Goal: Information Seeking & Learning: Learn about a topic

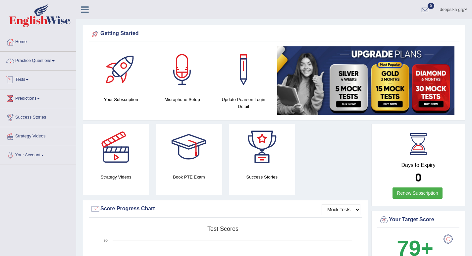
click at [29, 62] on link "Practice Questions" at bounding box center [37, 60] width 75 height 17
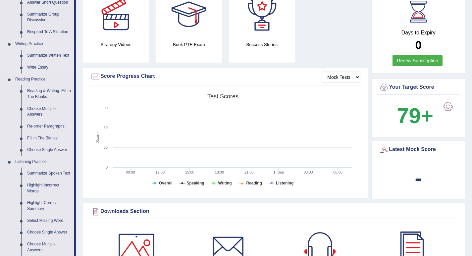
scroll to position [99, 0]
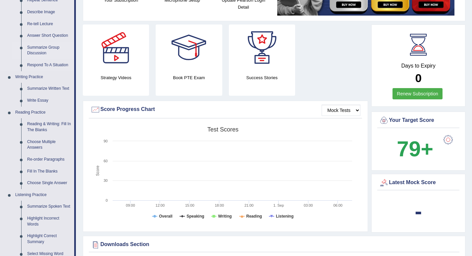
click at [38, 45] on link "Summarize Group Discussion" at bounding box center [49, 51] width 50 height 18
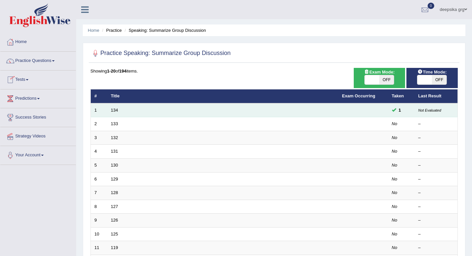
click at [114, 114] on td "134" at bounding box center [222, 110] width 231 height 14
click at [113, 111] on link "134" at bounding box center [114, 110] width 7 height 5
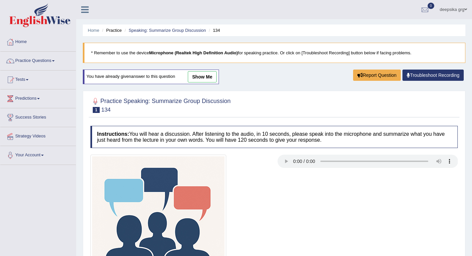
click at [199, 79] on link "show me" at bounding box center [202, 76] width 29 height 11
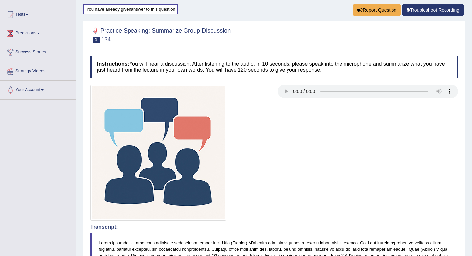
scroll to position [1, 0]
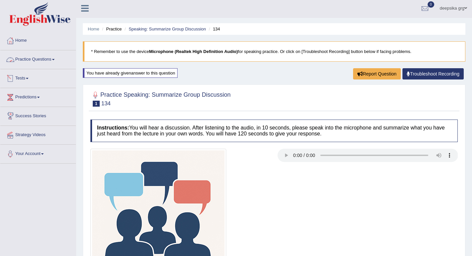
click at [41, 56] on link "Practice Questions" at bounding box center [37, 58] width 75 height 17
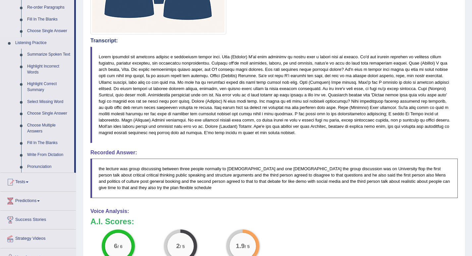
scroll to position [266, 0]
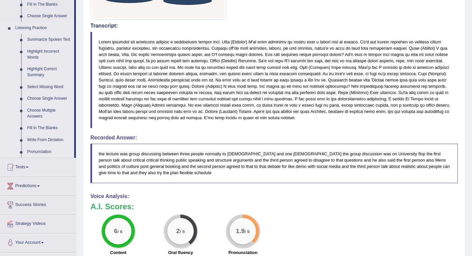
click at [30, 54] on link "Highlight Incorrect Words" at bounding box center [49, 55] width 50 height 18
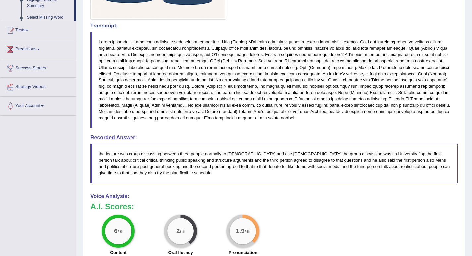
scroll to position [92, 0]
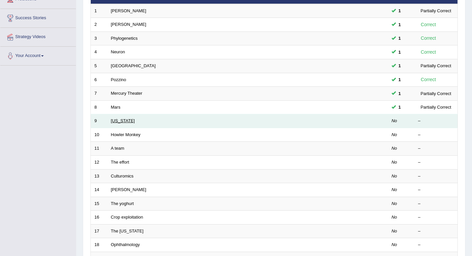
click at [115, 122] on link "Oregon" at bounding box center [123, 120] width 24 height 5
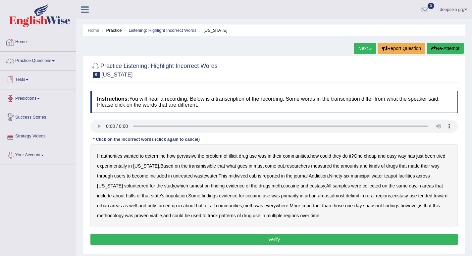
click at [40, 63] on link "Practice Questions" at bounding box center [37, 60] width 75 height 17
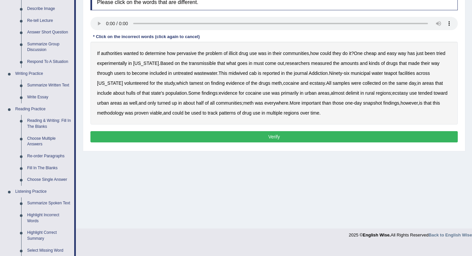
scroll to position [166, 0]
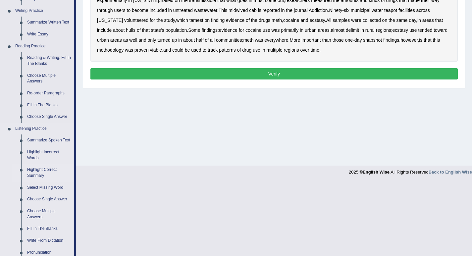
click at [31, 171] on link "Highlight Correct Summary" at bounding box center [49, 173] width 50 height 18
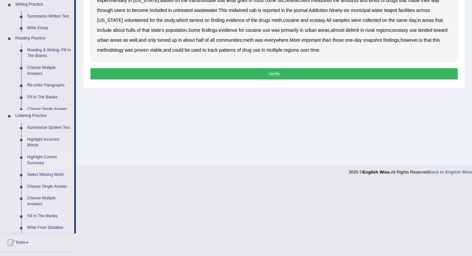
scroll to position [92, 0]
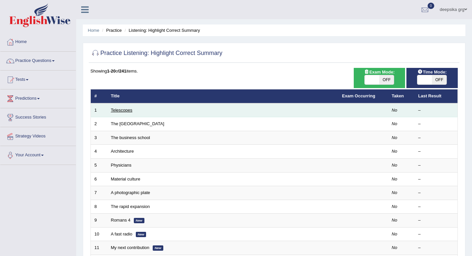
click at [113, 109] on link "Telescopes" at bounding box center [122, 110] width 22 height 5
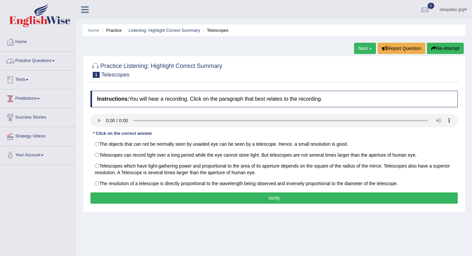
click at [24, 63] on link "Practice Questions" at bounding box center [37, 60] width 75 height 17
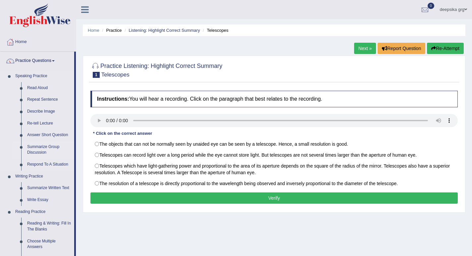
click at [36, 148] on link "Summarize Group Discussion" at bounding box center [49, 150] width 50 height 18
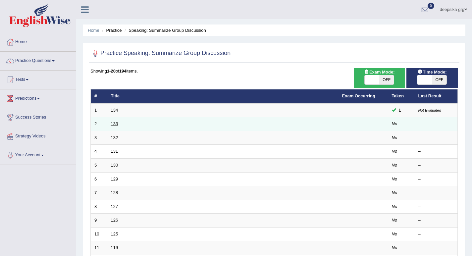
click at [116, 124] on link "133" at bounding box center [114, 123] width 7 height 5
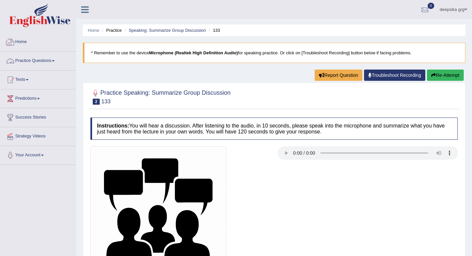
click at [47, 63] on link "Practice Questions" at bounding box center [37, 60] width 75 height 17
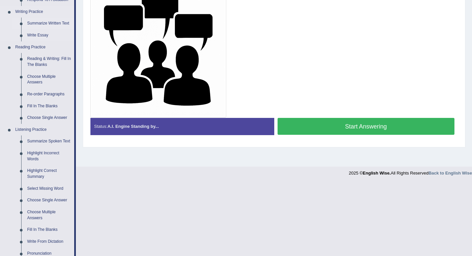
scroll to position [232, 0]
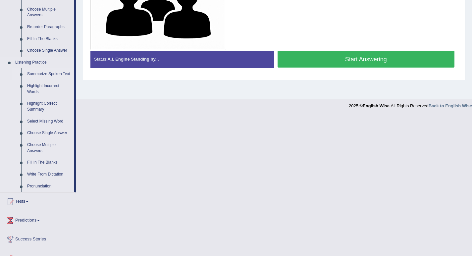
click at [62, 72] on link "Summarize Spoken Text" at bounding box center [49, 74] width 50 height 12
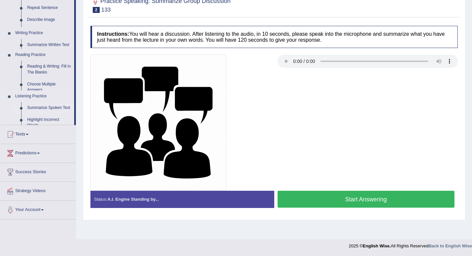
scroll to position [92, 0]
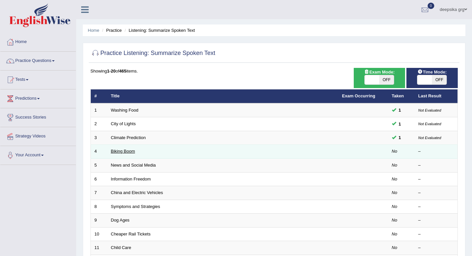
click at [129, 150] on link "Biking Boom" at bounding box center [123, 151] width 24 height 5
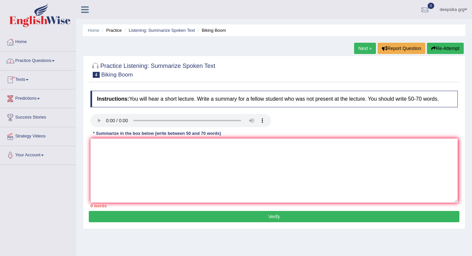
click at [47, 62] on link "Practice Questions" at bounding box center [37, 60] width 75 height 17
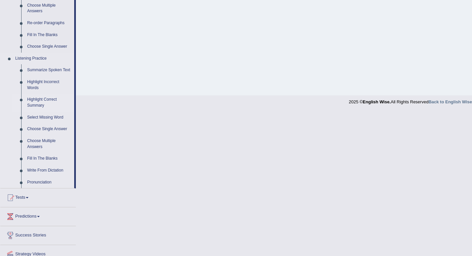
scroll to position [263, 0]
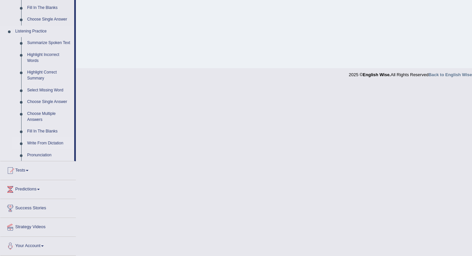
click at [58, 143] on link "Write From Dictation" at bounding box center [49, 143] width 50 height 12
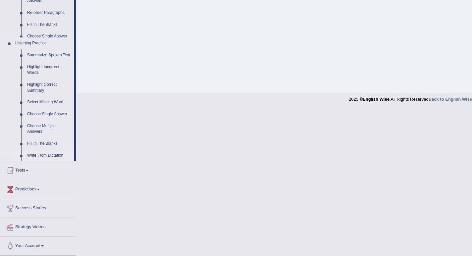
scroll to position [92, 0]
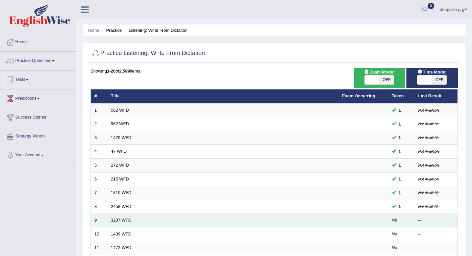
click at [117, 218] on link "3287 WFD" at bounding box center [121, 219] width 21 height 5
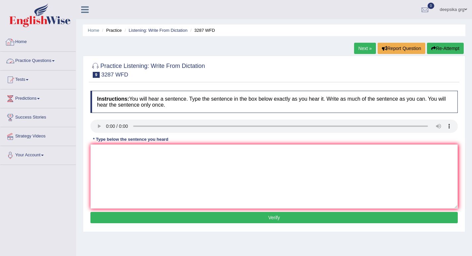
click at [37, 60] on link "Practice Questions" at bounding box center [37, 60] width 75 height 17
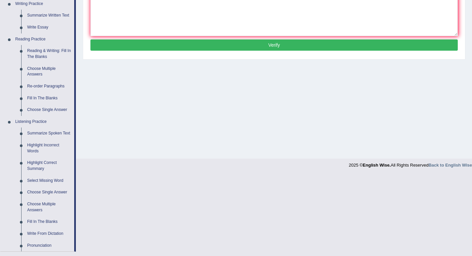
scroll to position [232, 0]
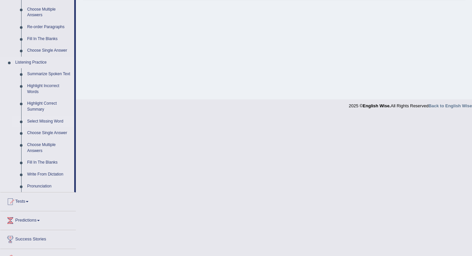
click at [41, 121] on link "Select Missing Word" at bounding box center [49, 122] width 50 height 12
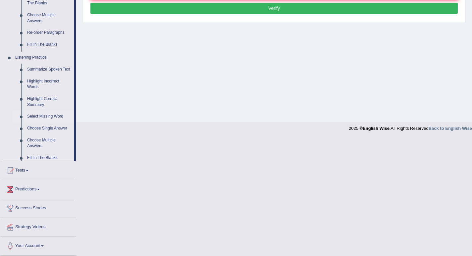
scroll to position [92, 0]
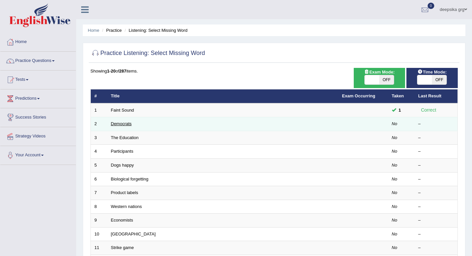
click at [123, 125] on link "Democrats" at bounding box center [121, 123] width 21 height 5
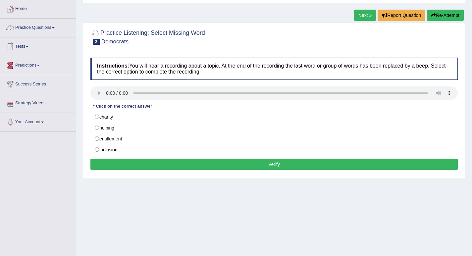
click at [49, 20] on link "Practice Questions" at bounding box center [37, 27] width 75 height 17
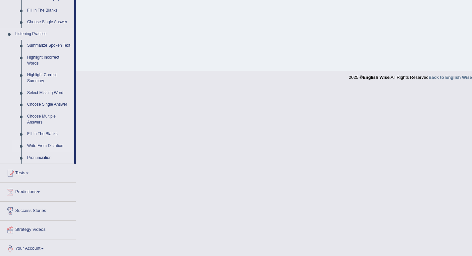
scroll to position [263, 0]
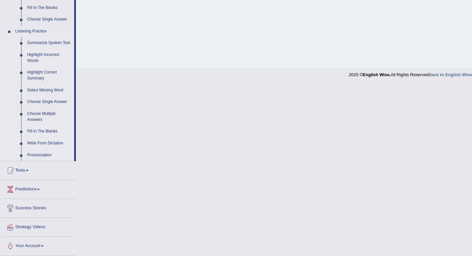
click at [37, 57] on link "Highlight Incorrect Words" at bounding box center [49, 58] width 50 height 18
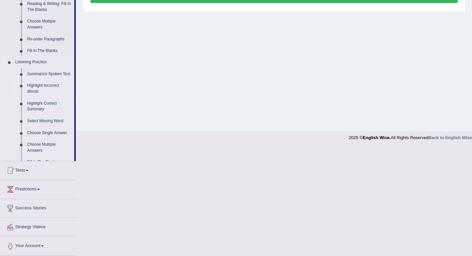
scroll to position [92, 0]
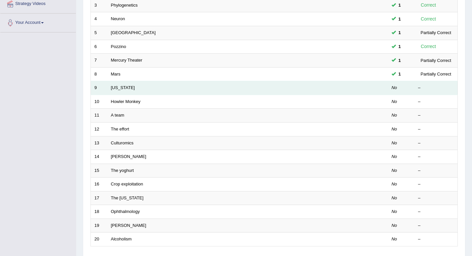
click at [120, 91] on td "[US_STATE]" at bounding box center [222, 88] width 231 height 14
click at [120, 90] on link "Oregon" at bounding box center [123, 87] width 24 height 5
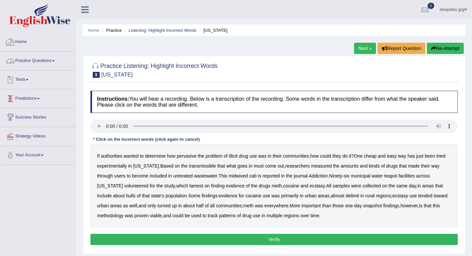
click at [39, 60] on link "Practice Questions" at bounding box center [37, 60] width 75 height 17
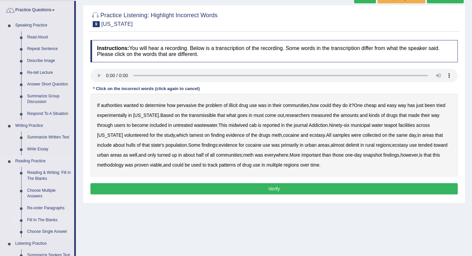
scroll to position [66, 0]
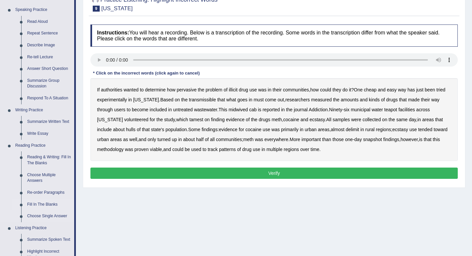
click at [53, 205] on link "Fill In The Blanks" at bounding box center [49, 205] width 50 height 12
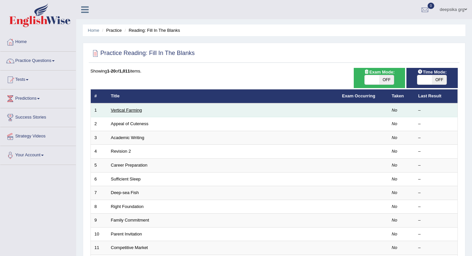
click at [118, 111] on link "Vertical Farming" at bounding box center [126, 110] width 31 height 5
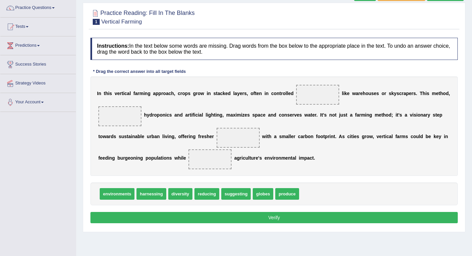
scroll to position [66, 0]
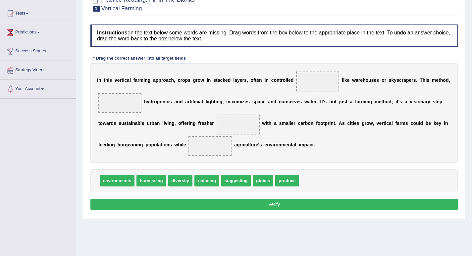
click at [147, 180] on span "harnessing" at bounding box center [150, 181] width 29 height 12
click at [156, 182] on span "harnessing" at bounding box center [150, 181] width 29 height 12
click at [126, 105] on span at bounding box center [119, 103] width 43 height 20
click at [131, 145] on b "o" at bounding box center [131, 144] width 3 height 5
click at [122, 180] on span "environments" at bounding box center [117, 181] width 35 height 12
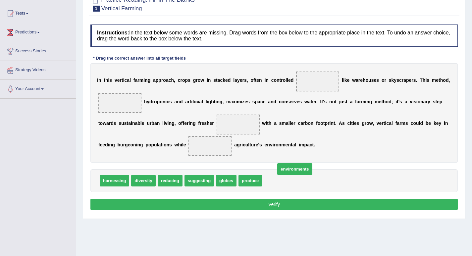
drag, startPoint x: 285, startPoint y: 179, endPoint x: 305, endPoint y: 153, distance: 33.0
click at [305, 163] on span "environments" at bounding box center [294, 169] width 35 height 12
click at [324, 100] on div "I n t h i s v e r t i c a l f a r m i n g a p p r o a c h , c r o p s g r o w i…" at bounding box center [273, 112] width 367 height 99
drag, startPoint x: 288, startPoint y: 177, endPoint x: 323, endPoint y: 83, distance: 101.0
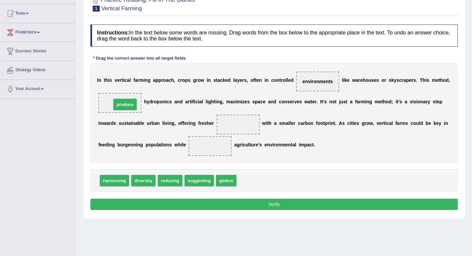
drag, startPoint x: 250, startPoint y: 185, endPoint x: 124, endPoint y: 109, distance: 147.2
drag, startPoint x: 169, startPoint y: 182, endPoint x: 213, endPoint y: 151, distance: 53.5
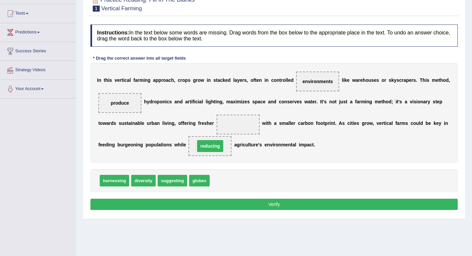
click at [213, 151] on span "reducing" at bounding box center [210, 146] width 26 height 12
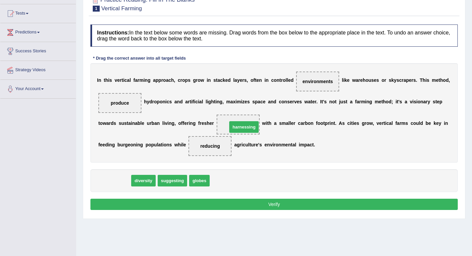
drag, startPoint x: 114, startPoint y: 182, endPoint x: 244, endPoint y: 128, distance: 140.1
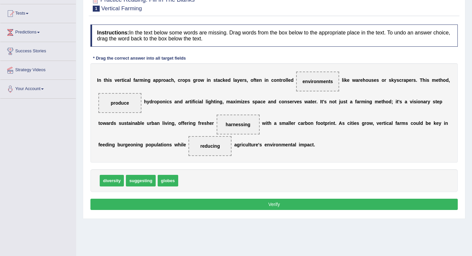
click at [166, 200] on button "Verify" at bounding box center [273, 204] width 367 height 11
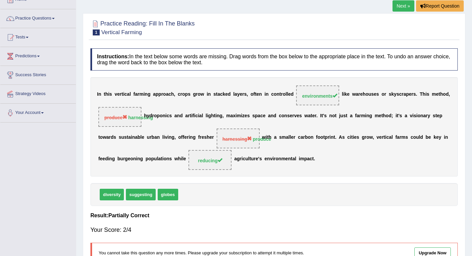
scroll to position [0, 0]
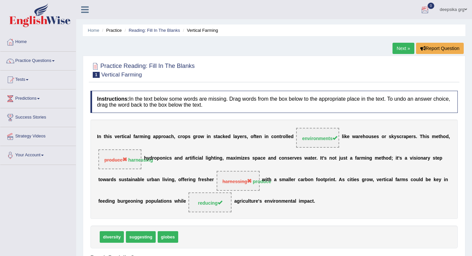
click at [406, 49] on link "Next »" at bounding box center [403, 48] width 22 height 11
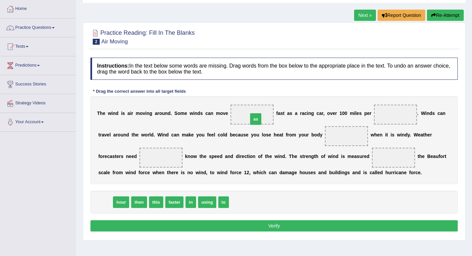
drag, startPoint x: 106, startPoint y: 203, endPoint x: 257, endPoint y: 121, distance: 171.6
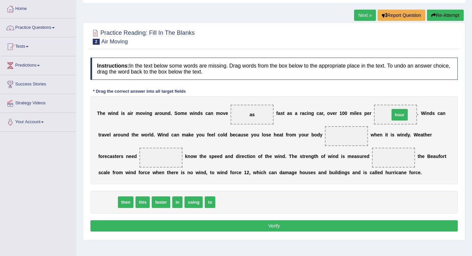
drag, startPoint x: 112, startPoint y: 205, endPoint x: 403, endPoint y: 117, distance: 304.5
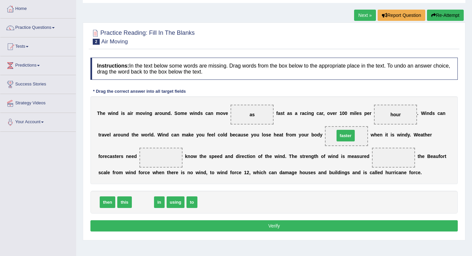
drag, startPoint x: 148, startPoint y: 201, endPoint x: 351, endPoint y: 134, distance: 213.2
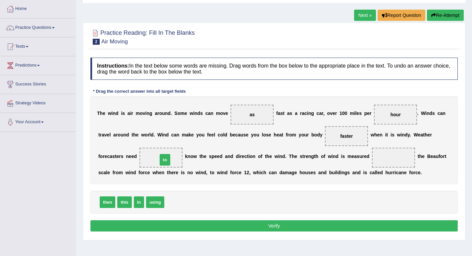
drag, startPoint x: 172, startPoint y: 201, endPoint x: 166, endPoint y: 159, distance: 42.9
drag, startPoint x: 153, startPoint y: 203, endPoint x: 393, endPoint y: 166, distance: 242.8
click at [304, 227] on button "Verify" at bounding box center [273, 225] width 367 height 11
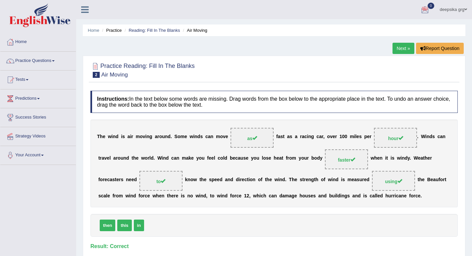
click at [408, 48] on link "Next »" at bounding box center [403, 48] width 22 height 11
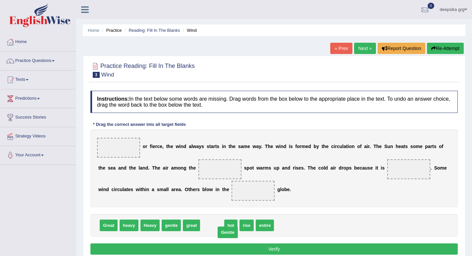
drag, startPoint x: 217, startPoint y: 227, endPoint x: 231, endPoint y: 234, distance: 16.3
drag, startPoint x: 266, startPoint y: 224, endPoint x: 63, endPoint y: 143, distance: 218.8
click at [132, 214] on span "Gentle" at bounding box center [142, 220] width 20 height 12
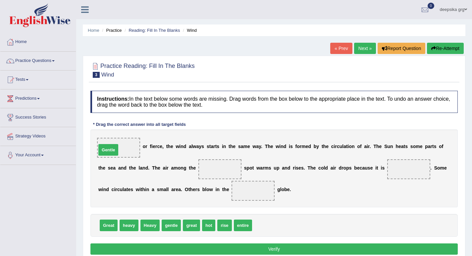
drag, startPoint x: 267, startPoint y: 225, endPoint x: 113, endPoint y: 153, distance: 169.6
drag, startPoint x: 213, startPoint y: 225, endPoint x: 229, endPoint y: 166, distance: 61.0
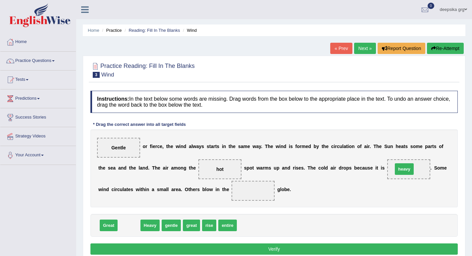
drag, startPoint x: 127, startPoint y: 224, endPoint x: 402, endPoint y: 168, distance: 280.8
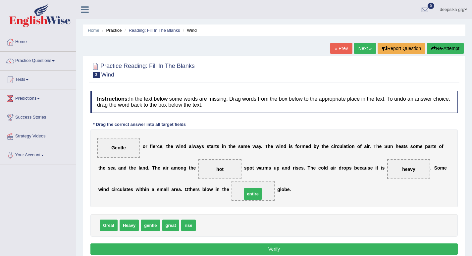
drag, startPoint x: 209, startPoint y: 226, endPoint x: 255, endPoint y: 194, distance: 55.7
click at [266, 252] on button "Verify" at bounding box center [273, 248] width 367 height 11
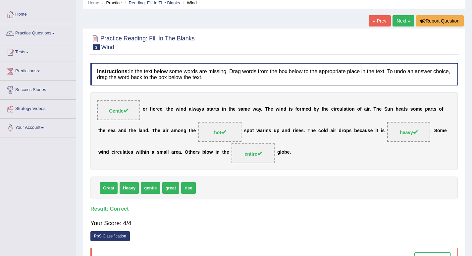
scroll to position [25, 0]
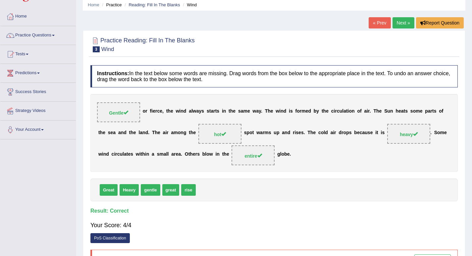
click at [398, 25] on link "Next »" at bounding box center [403, 22] width 22 height 11
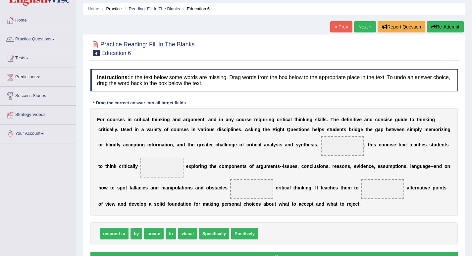
scroll to position [33, 0]
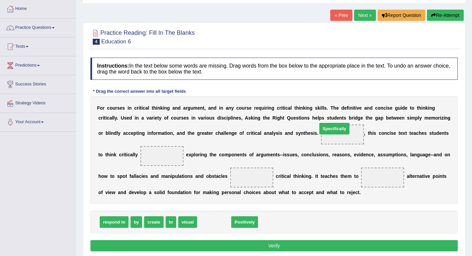
drag, startPoint x: 222, startPoint y: 223, endPoint x: 343, endPoint y: 130, distance: 152.2
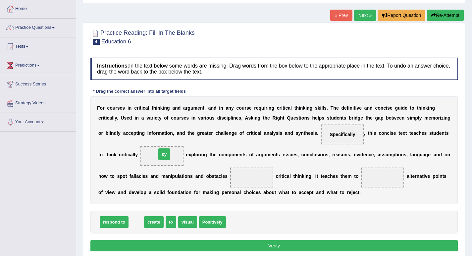
drag, startPoint x: 140, startPoint y: 224, endPoint x: 168, endPoint y: 156, distance: 73.6
drag, startPoint x: 139, startPoint y: 222, endPoint x: 392, endPoint y: 183, distance: 255.3
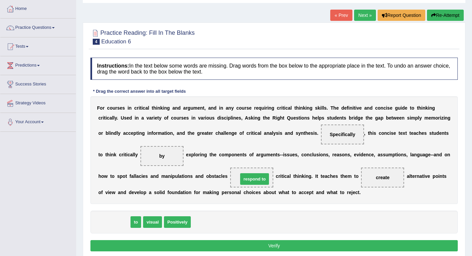
drag, startPoint x: 119, startPoint y: 224, endPoint x: 259, endPoint y: 181, distance: 146.8
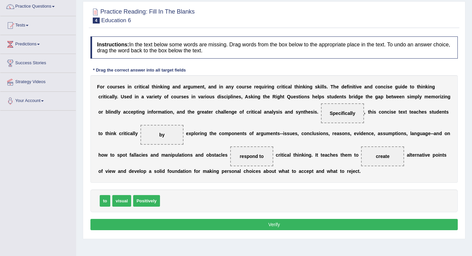
scroll to position [66, 0]
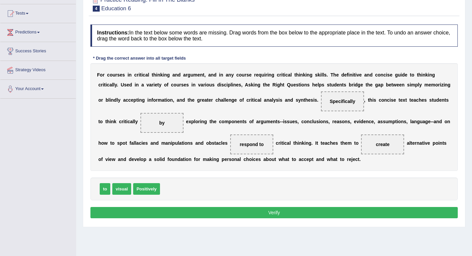
click at [248, 214] on button "Verify" at bounding box center [273, 212] width 367 height 11
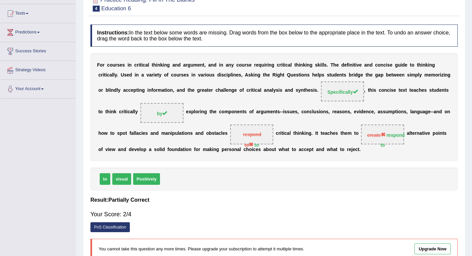
scroll to position [0, 0]
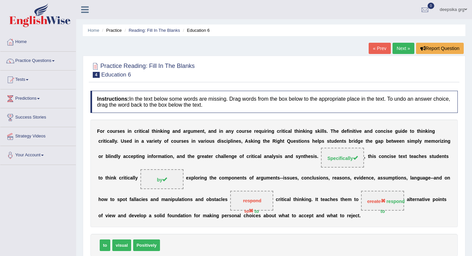
click at [401, 45] on link "Next »" at bounding box center [403, 48] width 22 height 11
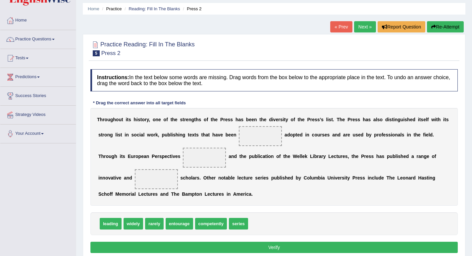
scroll to position [33, 0]
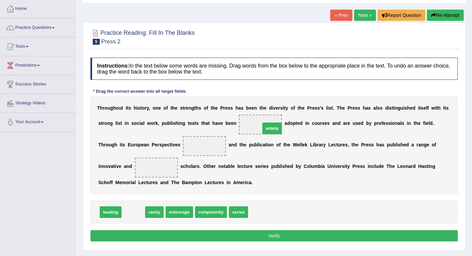
drag, startPoint x: 131, startPoint y: 215, endPoint x: 270, endPoint y: 131, distance: 161.8
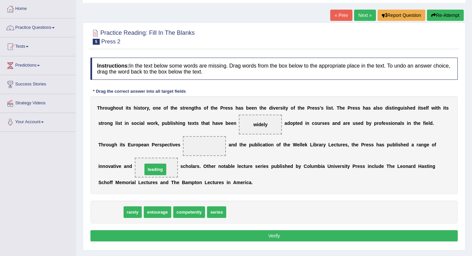
drag, startPoint x: 108, startPoint y: 212, endPoint x: 152, endPoint y: 169, distance: 61.8
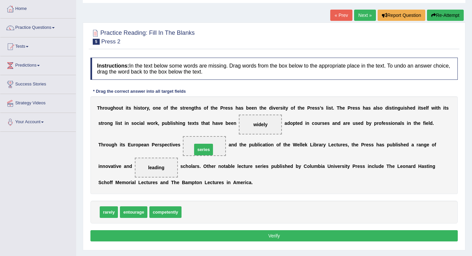
drag, startPoint x: 191, startPoint y: 215, endPoint x: 201, endPoint y: 151, distance: 65.1
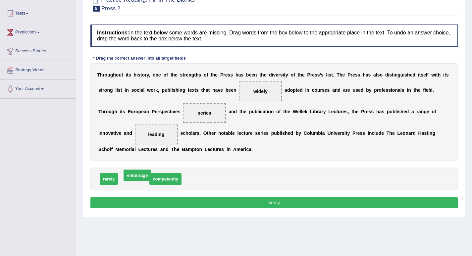
drag, startPoint x: 133, startPoint y: 176, endPoint x: 136, endPoint y: 172, distance: 5.1
drag, startPoint x: 203, startPoint y: 110, endPoint x: 203, endPoint y: 114, distance: 4.6
click at [203, 111] on span "series" at bounding box center [204, 113] width 43 height 20
drag, startPoint x: 203, startPoint y: 114, endPoint x: 211, endPoint y: 190, distance: 75.9
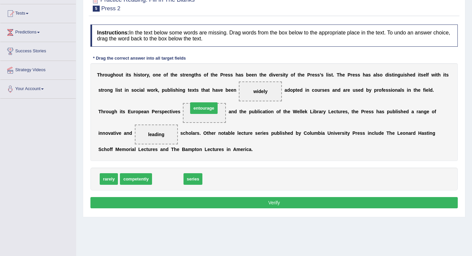
drag, startPoint x: 166, startPoint y: 178, endPoint x: 202, endPoint y: 108, distance: 79.5
click at [217, 202] on button "Verify" at bounding box center [273, 202] width 367 height 11
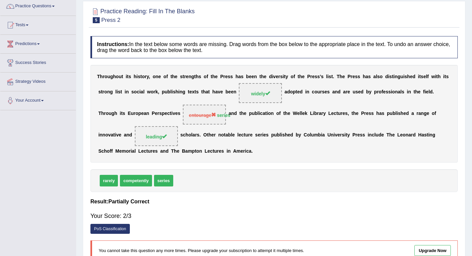
scroll to position [0, 0]
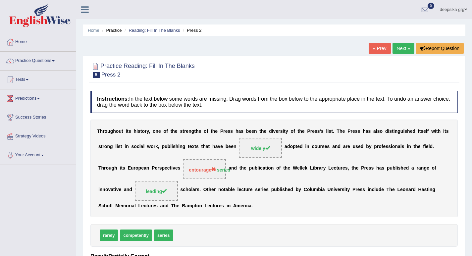
click at [408, 48] on link "Next »" at bounding box center [403, 48] width 22 height 11
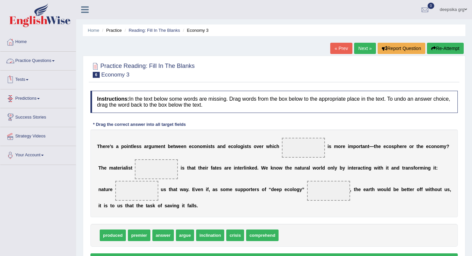
click at [48, 60] on link "Practice Questions" at bounding box center [37, 60] width 75 height 17
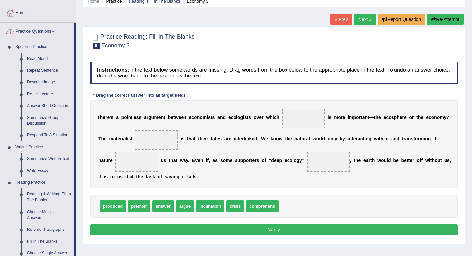
scroll to position [99, 0]
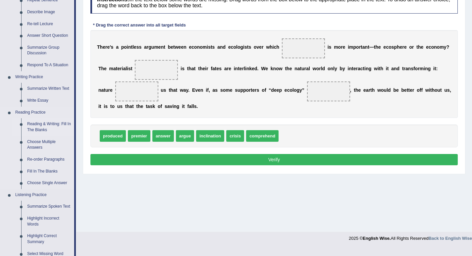
click at [40, 125] on link "Reading & Writing: Fill In The Blanks" at bounding box center [49, 127] width 50 height 18
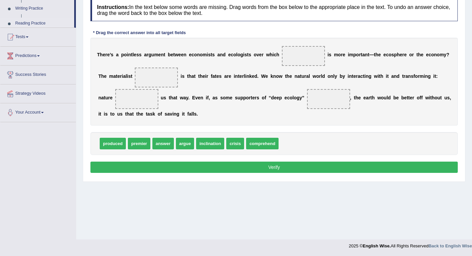
scroll to position [92, 0]
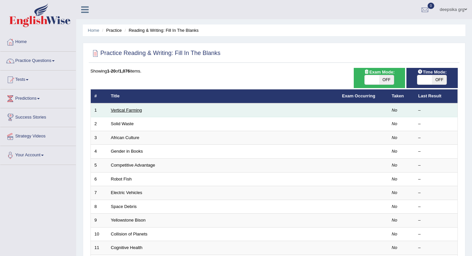
click at [122, 108] on link "Vertical Farming" at bounding box center [126, 110] width 31 height 5
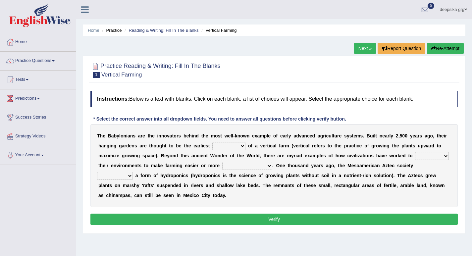
click at [242, 145] on select "prototype failure discredit protocol" at bounding box center [228, 146] width 33 height 8
click at [242, 144] on select "prototype failure discredit protocol" at bounding box center [228, 146] width 33 height 8
click at [241, 144] on select "prototype failure discredit protocol" at bounding box center [228, 146] width 33 height 8
select select "prototype"
click at [212, 142] on select "prototype failure discredit protocol" at bounding box center [228, 146] width 33 height 8
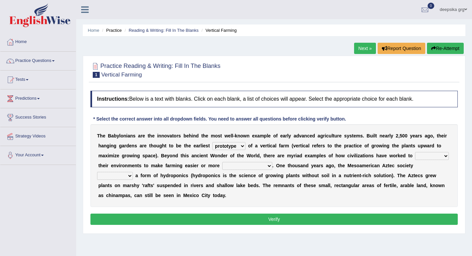
click at [446, 158] on select "manipulate escape respect disarrange" at bounding box center [432, 156] width 34 height 8
select select "manipulate"
click at [415, 152] on select "manipulate escape respect disarrange" at bounding box center [432, 156] width 34 height 8
click at [269, 165] on select "productive constructive connective counterproductive" at bounding box center [247, 166] width 50 height 8
select select "productive"
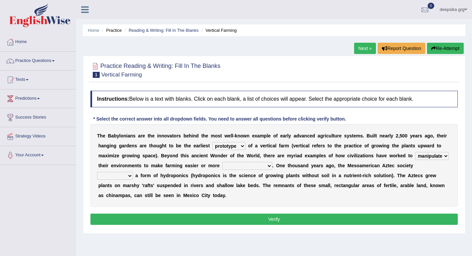
click at [222, 162] on select "productive constructive connective counterproductive" at bounding box center [247, 166] width 50 height 8
click at [130, 173] on select "domineered volunteered pioneered engineered" at bounding box center [115, 176] width 36 height 8
click at [130, 176] on select "domineered volunteered pioneered engineered" at bounding box center [115, 176] width 36 height 8
click at [129, 174] on select "domineered volunteered pioneered engineered" at bounding box center [115, 176] width 36 height 8
select select "engineered"
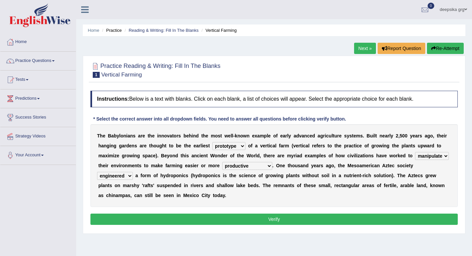
click at [97, 172] on select "domineered volunteered pioneered engineered" at bounding box center [115, 176] width 36 height 8
click at [224, 218] on button "Verify" at bounding box center [273, 219] width 367 height 11
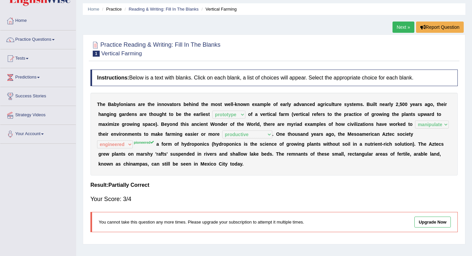
scroll to position [33, 0]
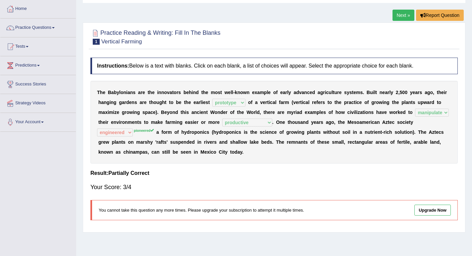
click at [405, 18] on link "Next »" at bounding box center [403, 15] width 22 height 11
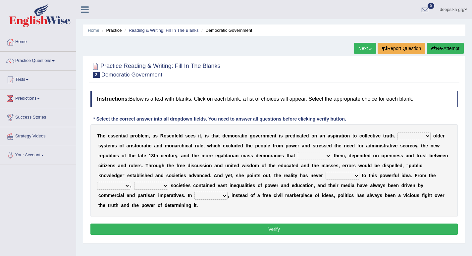
click at [415, 134] on select "Like Unlike Likely Safely" at bounding box center [413, 136] width 33 height 8
click at [361, 121] on div "Instructions: Below is a text with blanks. Click on each blank, a list of choic…" at bounding box center [274, 163] width 370 height 153
click at [428, 134] on select "Like Unlike Likely Safely" at bounding box center [413, 136] width 33 height 8
click at [307, 211] on div "T h e e s s e n t i a l p r o b l e m , a s R o s e n f e l d s e e s i t , i s…" at bounding box center [273, 170] width 367 height 93
click at [415, 137] on select "Like Unlike Likely Safely" at bounding box center [413, 136] width 33 height 8
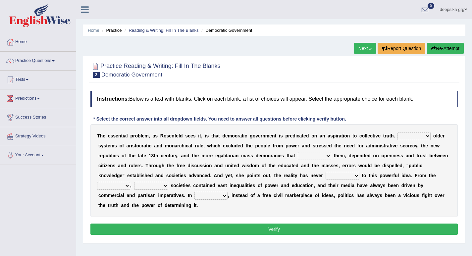
select select "Unlike"
click at [397, 132] on select "Like Unlike Likely Safely" at bounding box center [413, 136] width 33 height 8
click at [322, 156] on select "readed grated succeeded printed" at bounding box center [314, 156] width 33 height 8
select select "succeeded"
click at [298, 152] on select "readed grated succeeded printed" at bounding box center [314, 156] width 33 height 8
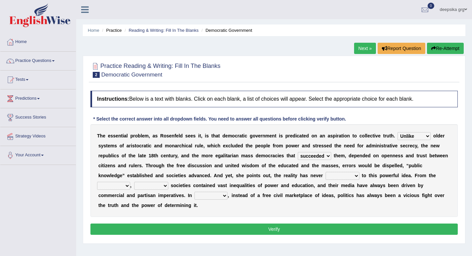
click at [358, 175] on select "saved up stood up brought up lived up" at bounding box center [342, 176] width 34 height 8
select select "brought up"
click at [325, 172] on select "saved up stood up brought up lived up" at bounding box center [342, 176] width 34 height 8
click at [125, 185] on select "outset ranged stood caught" at bounding box center [113, 186] width 33 height 8
click at [165, 187] on select "freedom democratic media stilled" at bounding box center [151, 186] width 34 height 8
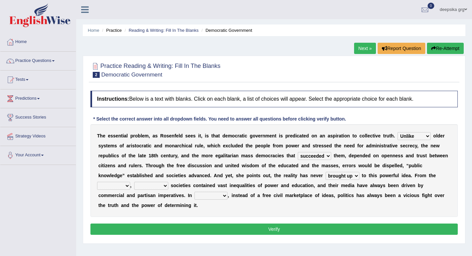
select select "democratic"
click at [134, 182] on select "freedom democratic media stilled" at bounding box center [151, 186] width 34 height 8
click at [124, 185] on select "outset ranged stood caught" at bounding box center [113, 186] width 33 height 8
click at [97, 182] on select "outset ranged stood caught" at bounding box center [113, 186] width 33 height 8
click at [113, 187] on select "outset ranged stood caught" at bounding box center [113, 186] width 33 height 8
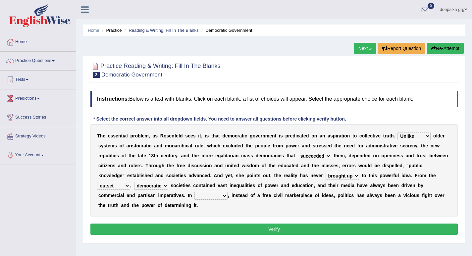
select select "ranged"
click at [97, 182] on select "outset ranged stood caught" at bounding box center [113, 186] width 33 height 8
click at [163, 185] on select "freedom democratic media stilled" at bounding box center [151, 186] width 34 height 8
click at [212, 197] on select "power practice ideas fought" at bounding box center [210, 196] width 33 height 8
click at [157, 231] on button "Verify" at bounding box center [273, 228] width 367 height 11
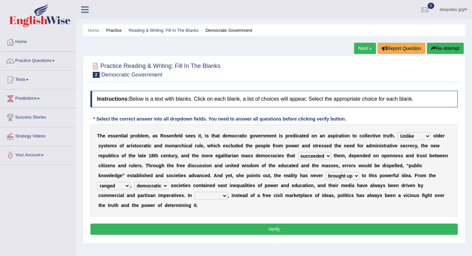
click at [225, 195] on select "power practice ideas fought" at bounding box center [210, 196] width 33 height 8
click at [164, 211] on div "T h e e s s e n t i a l p r o b l e m , a s R o s e n f e l d s e e s i t , i s…" at bounding box center [273, 170] width 367 height 93
click at [219, 199] on select "power practice ideas fought" at bounding box center [210, 196] width 33 height 8
click at [270, 204] on div "T h e e s s e n t i a l p r o b l e m , a s R o s e n f e l d s e e s i t , i s…" at bounding box center [273, 170] width 367 height 93
click at [219, 195] on select "power practice ideas fought" at bounding box center [210, 196] width 33 height 8
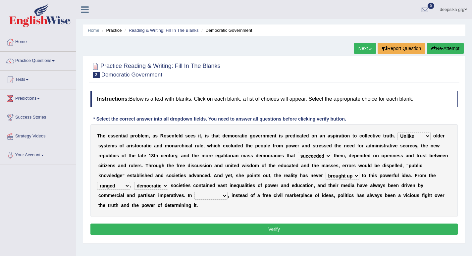
select select "practice"
click at [194, 192] on select "power practice ideas fought" at bounding box center [210, 196] width 33 height 8
click at [244, 234] on button "Verify" at bounding box center [273, 228] width 367 height 11
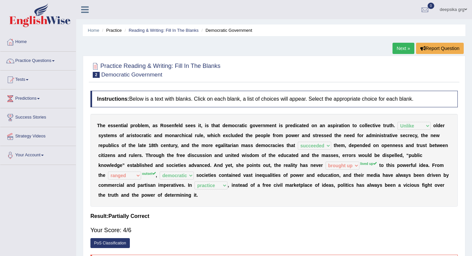
click at [405, 50] on link "Next »" at bounding box center [403, 48] width 22 height 11
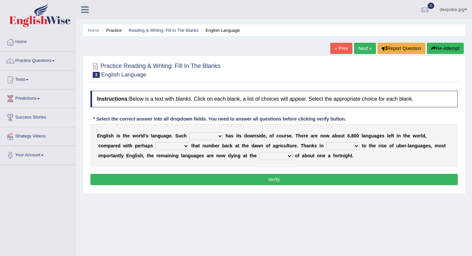
click at [217, 140] on select "power idea subject dominance" at bounding box center [206, 136] width 34 height 8
select select "subject"
click at [189, 132] on select "power idea subject dominance" at bounding box center [206, 136] width 34 height 8
click at [186, 148] on select "rise twice firstly never" at bounding box center [172, 146] width 33 height 8
click at [227, 204] on div "Home Practice Reading & Writing: Fill In The Blanks English Language « Prev Nex…" at bounding box center [274, 165] width 396 height 331
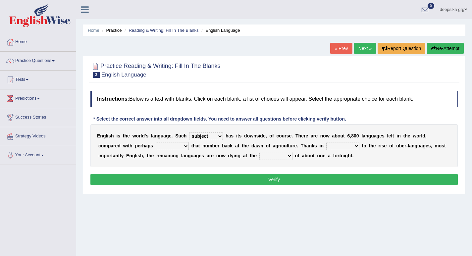
click at [356, 145] on select "rare start part bother" at bounding box center [342, 146] width 33 height 8
select select "start"
click at [326, 142] on select "rare start part bother" at bounding box center [342, 146] width 33 height 8
click at [287, 154] on select "state rate wait great" at bounding box center [275, 156] width 33 height 8
click at [281, 154] on select "state rate wait great" at bounding box center [275, 156] width 33 height 8
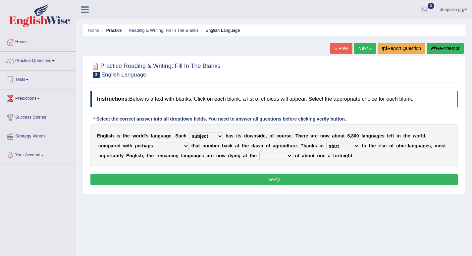
select select "rate"
click at [259, 152] on select "state rate wait great" at bounding box center [275, 156] width 33 height 8
click at [184, 146] on select "rise twice firstly never" at bounding box center [172, 146] width 33 height 8
click at [156, 142] on select "rise twice firstly never" at bounding box center [172, 146] width 33 height 8
click at [170, 143] on select "rise twice firstly never" at bounding box center [172, 146] width 33 height 8
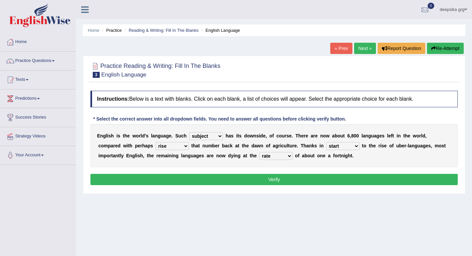
select select "twice"
click at [156, 142] on select "rise twice firstly never" at bounding box center [172, 146] width 33 height 8
click at [167, 178] on button "Verify" at bounding box center [273, 179] width 367 height 11
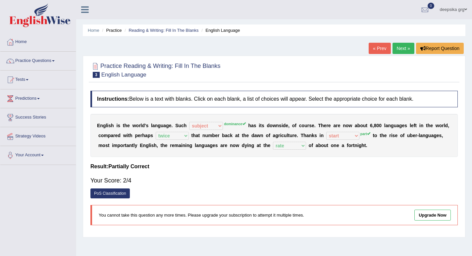
click at [402, 49] on link "Next »" at bounding box center [403, 48] width 22 height 11
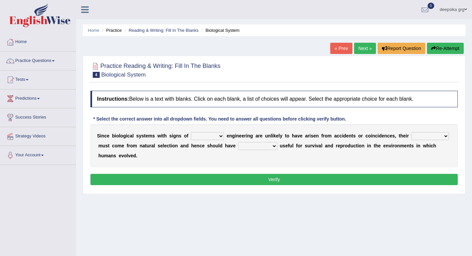
click at [220, 136] on select "system national extra complex" at bounding box center [207, 136] width 33 height 8
select select "complex"
click at [191, 132] on select "system national extra complex" at bounding box center [207, 136] width 33 height 8
click at [445, 136] on select "presence organisation registration structures" at bounding box center [429, 136] width 37 height 8
click at [276, 153] on div "S i n c e b i o l o g i c a l s y s t e m s w i t h s i g n s o f system nation…" at bounding box center [273, 145] width 367 height 43
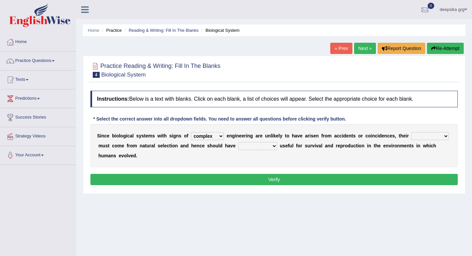
click at [276, 145] on select "functions cultures samples introductions" at bounding box center [257, 146] width 39 height 8
select select "introductions"
click at [238, 142] on select "functions cultures samples introductions" at bounding box center [257, 146] width 39 height 8
click at [442, 137] on select "presence organisation registration structures" at bounding box center [429, 136] width 37 height 8
select select "presence"
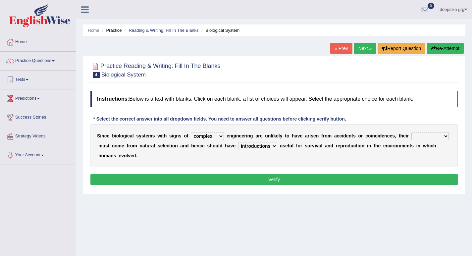
click at [411, 132] on select "presence organisation registration structures" at bounding box center [429, 136] width 37 height 8
click at [273, 147] on select "functions cultures samples introductions" at bounding box center [257, 146] width 39 height 8
click at [256, 147] on select "functions cultures samples introductions" at bounding box center [257, 146] width 39 height 8
select select "samples"
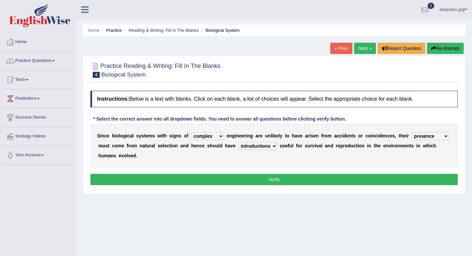
click at [238, 142] on select "functions cultures samples introductions" at bounding box center [257, 146] width 39 height 8
click at [256, 177] on button "Verify" at bounding box center [273, 179] width 367 height 11
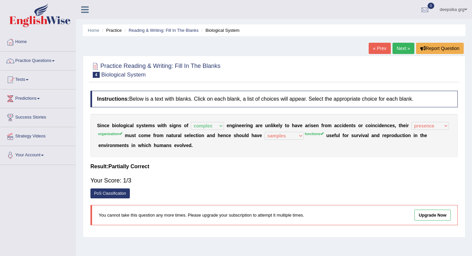
click at [392, 51] on link "Next »" at bounding box center [403, 48] width 22 height 11
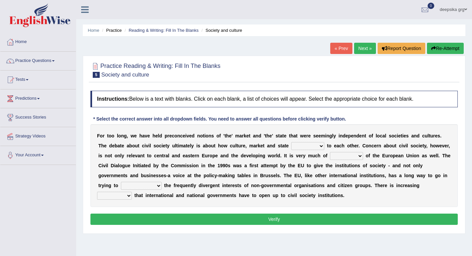
click at [321, 147] on select "stay relate bring telling" at bounding box center [307, 146] width 33 height 8
select select "relate"
click at [291, 142] on select "stay relate bring telling" at bounding box center [307, 146] width 33 height 8
click at [361, 155] on select "interest brought shown suspect" at bounding box center [346, 156] width 33 height 8
select select "suspect"
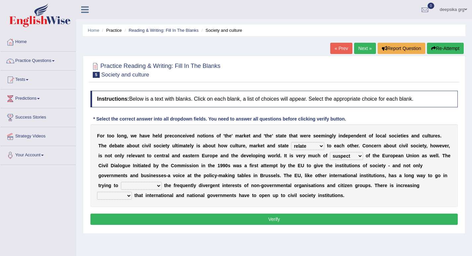
click at [330, 152] on select "interest brought shown suspect" at bounding box center [346, 156] width 33 height 8
click at [157, 184] on select "indulge express supreme accommodate" at bounding box center [141, 186] width 41 height 8
click at [154, 185] on select "indulge express supreme accommodate" at bounding box center [141, 186] width 41 height 8
click at [154, 183] on select "indulge express supreme accommodate" at bounding box center [141, 186] width 41 height 8
select select "indulge"
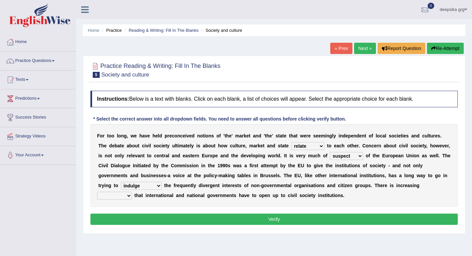
click at [121, 182] on select "indulge express supreme accommodate" at bounding box center [141, 186] width 41 height 8
click at [136, 192] on div "F o r t o o l o n g , w e h a v e h e l d p r e c o n c e i v e d n o t i o n s…" at bounding box center [273, 165] width 367 height 83
click at [124, 197] on select "tolerance expression recognition sample" at bounding box center [114, 196] width 35 height 8
select select "tolerance"
click at [97, 192] on select "tolerance expression recognition sample" at bounding box center [114, 196] width 35 height 8
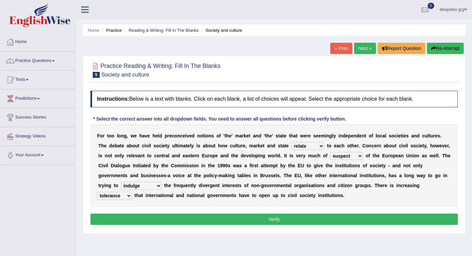
click at [119, 220] on button "Verify" at bounding box center [273, 219] width 367 height 11
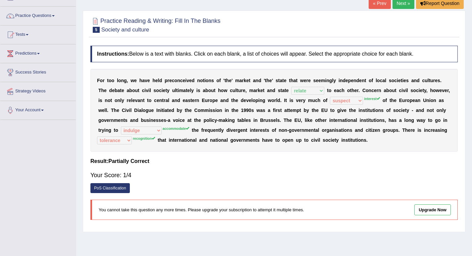
scroll to position [33, 0]
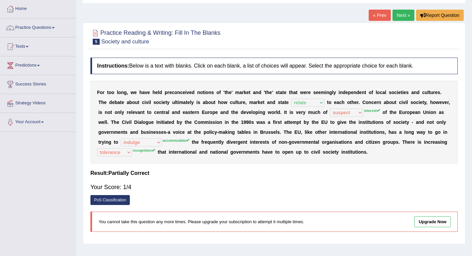
click at [408, 17] on link "Next »" at bounding box center [403, 15] width 22 height 11
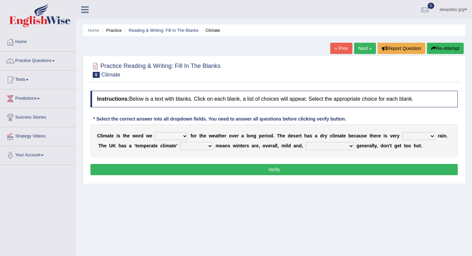
click at [182, 137] on select "give take use throw" at bounding box center [171, 136] width 33 height 8
select select "use"
click at [155, 132] on select "give take use throw" at bounding box center [171, 136] width 33 height 8
click at [428, 138] on select "much little least less" at bounding box center [418, 136] width 33 height 8
select select "less"
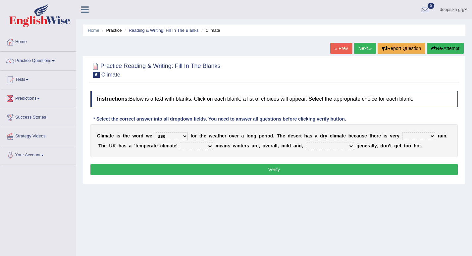
click at [402, 132] on select "much little least less" at bounding box center [418, 136] width 33 height 8
click at [428, 134] on select "much little least less" at bounding box center [418, 136] width 33 height 8
click at [209, 145] on select "when where which where" at bounding box center [196, 146] width 33 height 8
select select "which"
click at [180, 142] on select "when where which where" at bounding box center [196, 146] width 33 height 8
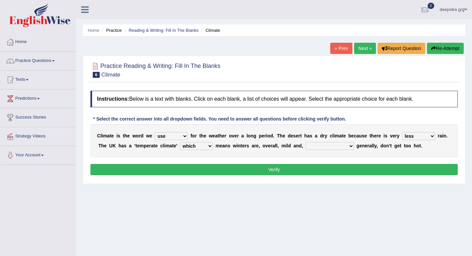
click at [334, 146] on select "weather winters summers warmer" at bounding box center [330, 146] width 48 height 8
select select "warmer"
click at [306, 142] on select "weather winters summers warmer" at bounding box center [330, 146] width 48 height 8
click at [305, 167] on button "Verify" at bounding box center [273, 169] width 367 height 11
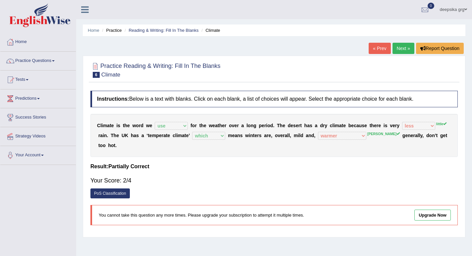
click at [401, 51] on link "Next »" at bounding box center [403, 48] width 22 height 11
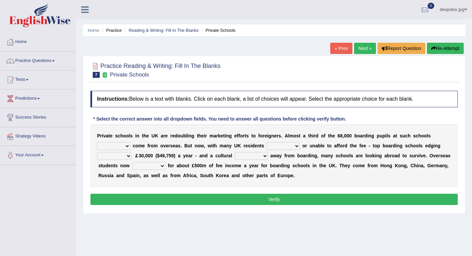
click at [126, 145] on select "all set already great news" at bounding box center [113, 146] width 33 height 8
select select "already"
click at [97, 142] on select "all set already great news" at bounding box center [113, 146] width 33 height 8
click at [291, 147] on select "answering unwilling realising storing" at bounding box center [282, 146] width 33 height 8
select select "unwilling"
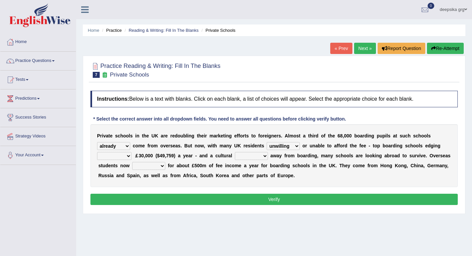
click at [266, 142] on select "answering unwilling realising storing" at bounding box center [282, 146] width 33 height 8
click at [123, 156] on select "rewards towards notification amounting" at bounding box center [114, 156] width 34 height 8
select select "rewards"
click at [97, 152] on select "rewards towards notification amounting" at bounding box center [114, 156] width 34 height 8
click at [266, 157] on select "go rattle shatter shift" at bounding box center [251, 156] width 33 height 8
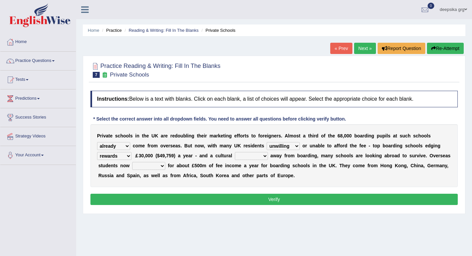
click at [266, 157] on select "go rattle shatter shift" at bounding box center [251, 156] width 33 height 8
click at [235, 152] on select "go rattle shatter shift" at bounding box center [251, 156] width 33 height 8
click at [260, 156] on select "go rattle shatter shift" at bounding box center [251, 156] width 33 height 8
click at [235, 152] on select "go rattle shatter shift" at bounding box center [251, 156] width 33 height 8
click at [258, 155] on select "go rattle shatter shift" at bounding box center [251, 156] width 33 height 8
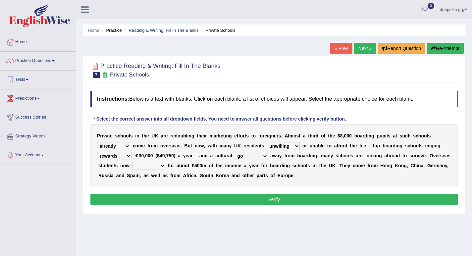
click at [126, 156] on select "rewards towards notification amounting" at bounding box center [114, 156] width 34 height 8
click at [128, 156] on select "rewards towards notification amounting" at bounding box center [114, 156] width 34 height 8
click at [125, 153] on select "rewards towards notification amounting" at bounding box center [114, 156] width 34 height 8
click at [255, 156] on select "go rattle shatter shift" at bounding box center [251, 156] width 33 height 8
select select "shatter"
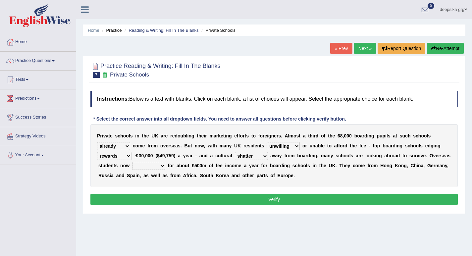
click at [235, 152] on select "go rattle shatter shift" at bounding box center [251, 156] width 33 height 8
click at [143, 166] on select "hold think account say" at bounding box center [148, 166] width 33 height 8
select select "account"
click at [132, 162] on select "hold think account say" at bounding box center [148, 166] width 33 height 8
click at [188, 194] on button "Verify" at bounding box center [273, 199] width 367 height 11
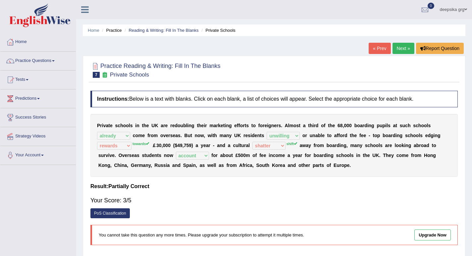
click at [407, 44] on link "Next »" at bounding box center [403, 48] width 22 height 11
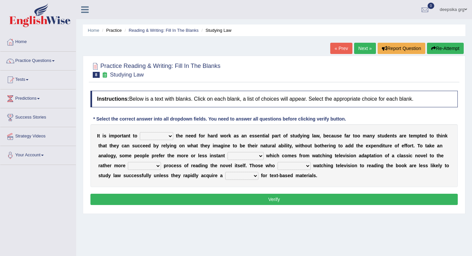
click at [171, 133] on select "emphasise criticise adjust replicate" at bounding box center [156, 136] width 33 height 8
click at [170, 137] on select "emphasise criticise adjust replicate" at bounding box center [156, 136] width 33 height 8
click at [170, 138] on select "emphasise criticise adjust replicate" at bounding box center [156, 136] width 33 height 8
click at [186, 228] on div "Home Practice Reading & Writing: Fill In The Blanks Studying Law « Prev Next » …" at bounding box center [274, 165] width 396 height 331
click at [165, 134] on select "emphasise criticise adjust replicate" at bounding box center [156, 136] width 33 height 8
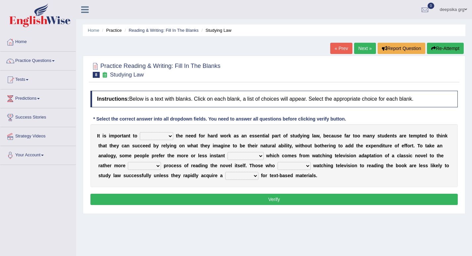
select select "emphasise"
click at [140, 132] on select "emphasise criticise adjust replicate" at bounding box center [156, 136] width 33 height 8
click at [255, 155] on select "satisfaction reaction gratification adjusted" at bounding box center [245, 156] width 36 height 8
click at [156, 165] on select "fulfilling laborious acquire broken" at bounding box center [144, 166] width 33 height 8
click at [149, 167] on select "fulfilling laborious acquire broken" at bounding box center [144, 166] width 33 height 8
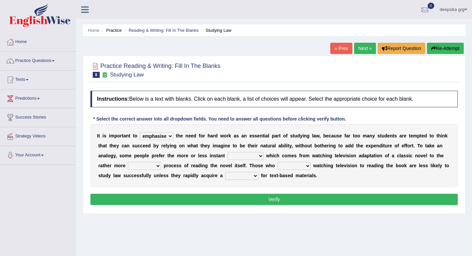
select select "laborious"
click at [128, 162] on select "fulfilling laborious acquire broken" at bounding box center [144, 166] width 33 height 8
click at [246, 154] on select "satisfaction reaction gratification adjusted" at bounding box center [245, 156] width 36 height 8
click at [244, 157] on select "satisfaction reaction gratification adjusted" at bounding box center [245, 156] width 36 height 8
select select "satisfaction"
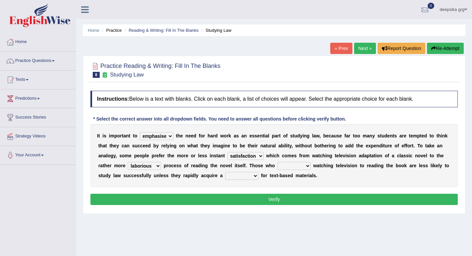
click at [227, 152] on select "satisfaction reaction gratification adjusted" at bounding box center [245, 156] width 36 height 8
click at [304, 166] on select "refer prefer stuff knot" at bounding box center [293, 166] width 33 height 8
select select "prefer"
click at [277, 162] on select "refer prefer stuff knot" at bounding box center [293, 166] width 33 height 8
click at [252, 176] on select "judgement waste taste set" at bounding box center [241, 176] width 33 height 8
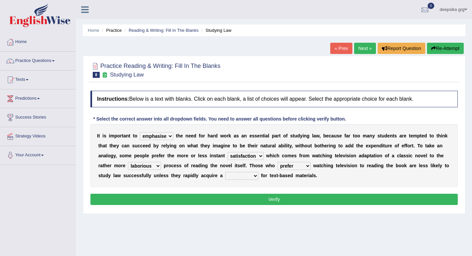
select select "set"
click at [225, 172] on select "judgement waste taste set" at bounding box center [241, 176] width 33 height 8
click at [241, 200] on button "Verify" at bounding box center [273, 199] width 367 height 11
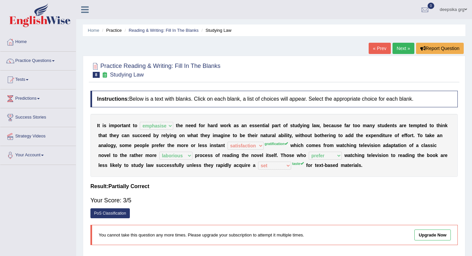
click at [398, 44] on link "Next »" at bounding box center [403, 48] width 22 height 11
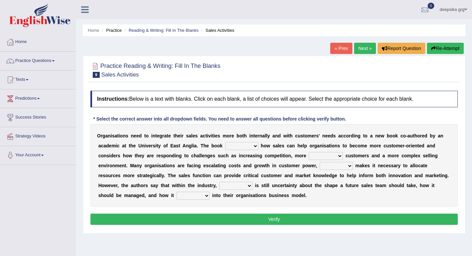
click at [241, 149] on select "expresses addresses injects inspires" at bounding box center [241, 146] width 33 height 8
select select "addresses"
click at [225, 142] on select "expresses addresses injects inspires" at bounding box center [241, 146] width 33 height 8
click at [340, 155] on select "greater valued increased demanding" at bounding box center [326, 156] width 34 height 8
select select "demanding"
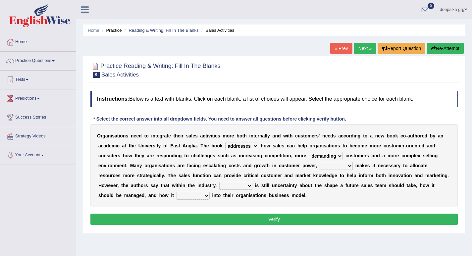
click at [309, 152] on select "greater valued increased demanding" at bounding box center [326, 156] width 34 height 8
click at [347, 166] on select "when where which what" at bounding box center [335, 166] width 33 height 8
select select "which"
click at [319, 162] on select "when where which what" at bounding box center [335, 166] width 33 height 8
click at [251, 184] on select "there their this that" at bounding box center [235, 186] width 33 height 8
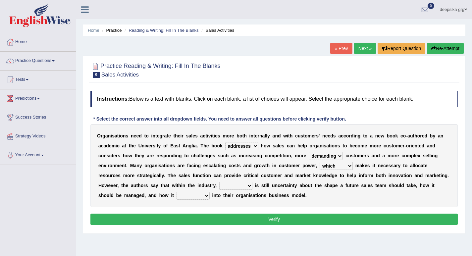
click at [248, 185] on select "there their this that" at bounding box center [235, 186] width 33 height 8
select select "there"
click at [219, 182] on select "there their this that" at bounding box center [235, 186] width 33 height 8
click at [198, 195] on select "forges fills fits forgets" at bounding box center [192, 196] width 33 height 8
click at [184, 196] on select "forges fills fits forgets" at bounding box center [192, 196] width 33 height 8
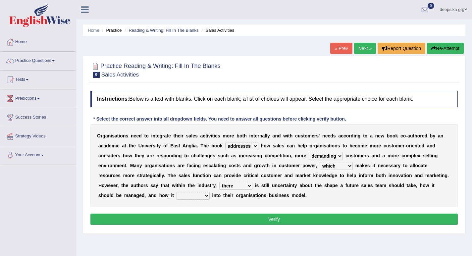
select select "fits"
click at [176, 192] on select "forges fills fits forgets" at bounding box center [192, 196] width 33 height 8
click at [221, 221] on button "Verify" at bounding box center [273, 219] width 367 height 11
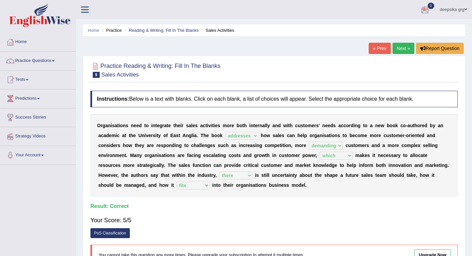
click at [397, 46] on link "Next »" at bounding box center [403, 48] width 22 height 11
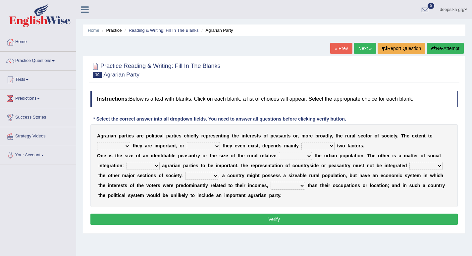
click at [130, 147] on b at bounding box center [131, 145] width 3 height 5
click at [128, 147] on select "where which when were" at bounding box center [113, 146] width 33 height 8
click at [97, 142] on select "where which when were" at bounding box center [113, 146] width 33 height 8
click at [216, 147] on select "other neither either whether" at bounding box center [203, 146] width 33 height 8
click at [120, 141] on div "A g r a r i a n p a r t i e s a r e p o l i t i c a l p a r t i e s c h i e f l…" at bounding box center [273, 165] width 367 height 83
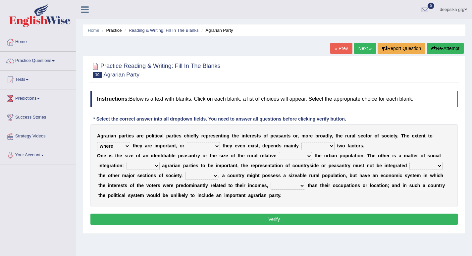
click at [121, 148] on select "where which when were" at bounding box center [113, 146] width 33 height 8
select select "when"
click at [97, 142] on select "where which when were" at bounding box center [113, 146] width 33 height 8
click at [219, 146] on select "other neither either whether" at bounding box center [203, 146] width 33 height 8
select select "whether"
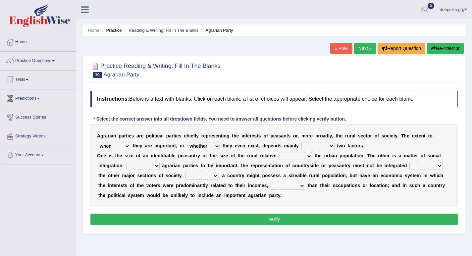
click at [187, 142] on select "other neither either whether" at bounding box center [203, 146] width 33 height 8
click at [327, 148] on select "in on is the" at bounding box center [317, 146] width 33 height 8
select select "on"
click at [301, 142] on select "in on is the" at bounding box center [317, 146] width 33 height 8
click at [303, 157] on select "is to the was" at bounding box center [295, 156] width 33 height 8
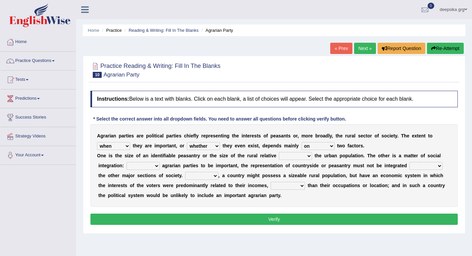
select select "is"
click at [279, 152] on select "is to the was" at bounding box center [295, 156] width 33 height 8
click at [311, 156] on select "is to the was" at bounding box center [295, 156] width 33 height 8
click at [148, 163] on select "From For First Fair" at bounding box center [142, 166] width 33 height 8
click at [98, 231] on div "Practice Reading & Writing: Fill In The Blanks 10 Agrarian Party Instructions: …" at bounding box center [274, 145] width 382 height 178
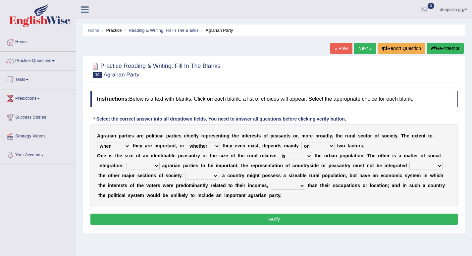
click at [156, 166] on select "From For First Fair" at bounding box center [142, 166] width 33 height 8
select select "First"
click at [126, 162] on select "From For First Fair" at bounding box center [142, 166] width 33 height 8
click at [435, 168] on select "will when were with" at bounding box center [425, 166] width 33 height 8
select select "with"
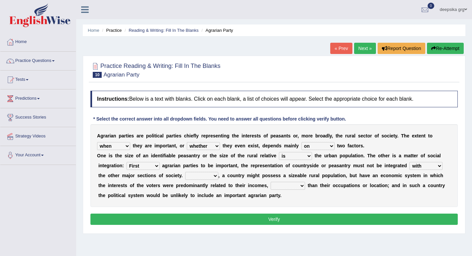
click at [409, 162] on select "will when were with" at bounding box center [425, 166] width 33 height 8
click at [202, 176] on select "Then There Thus Their" at bounding box center [201, 176] width 33 height 8
select select "Thus"
click at [185, 172] on select "Then There Thus Their" at bounding box center [201, 176] width 33 height 8
click at [286, 186] on select "whether rather greater many other" at bounding box center [287, 186] width 34 height 8
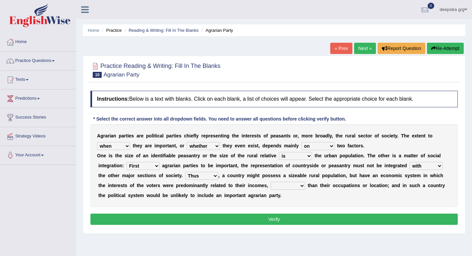
select select "rather"
click at [270, 182] on select "whether rather greater many other" at bounding box center [287, 186] width 34 height 8
click at [283, 216] on button "Verify" at bounding box center [273, 219] width 367 height 11
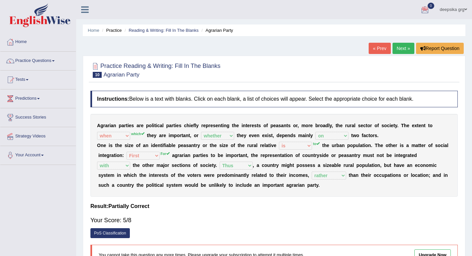
click at [397, 50] on link "Next »" at bounding box center [403, 48] width 22 height 11
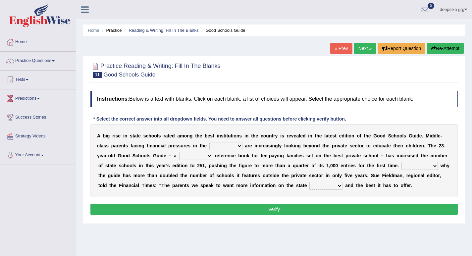
click at [225, 145] on select "downturn inturn external subjective" at bounding box center [225, 146] width 33 height 8
click at [219, 148] on select "downturn inturn external subjective" at bounding box center [225, 146] width 33 height 8
click at [218, 148] on select "downturn inturn external subjective" at bounding box center [225, 146] width 33 height 8
click at [226, 144] on select "downturn inturn external subjective" at bounding box center [225, 146] width 33 height 8
click at [238, 148] on select "downturn inturn external subjective" at bounding box center [225, 146] width 33 height 8
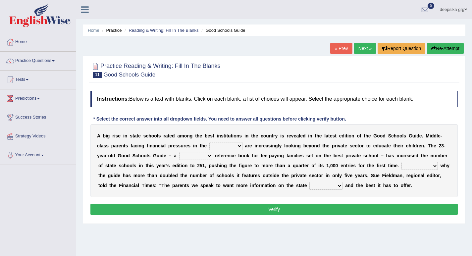
select select "subjective"
click at [209, 142] on select "downturn inturn external subjective" at bounding box center [225, 146] width 33 height 8
click at [202, 156] on select "nicee kind allure popular" at bounding box center [195, 156] width 33 height 8
click at [156, 177] on b "n" at bounding box center [155, 175] width 3 height 5
click at [205, 158] on select "nicee kind allure popular" at bounding box center [195, 156] width 33 height 8
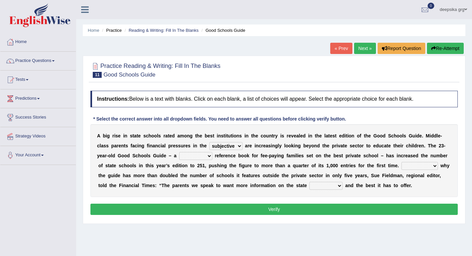
select select "popular"
click at [179, 152] on select "nicee kind allure popular" at bounding box center [195, 156] width 33 height 8
click at [420, 164] on select "Entertaining Exploring Explaining Exorting" at bounding box center [419, 166] width 36 height 8
select select "Exploring"
click at [401, 162] on select "Entertaining Exploring Explaining Exorting" at bounding box center [419, 166] width 36 height 8
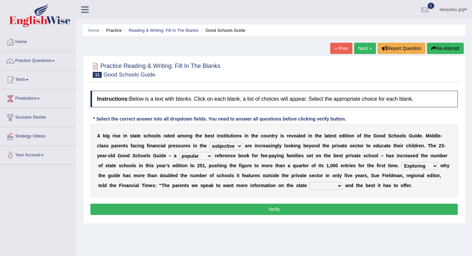
click at [321, 187] on select "factor sector vector collector" at bounding box center [325, 186] width 33 height 8
select select "factor"
click at [309, 182] on select "factor sector vector collector" at bounding box center [325, 186] width 33 height 8
click at [318, 205] on button "Verify" at bounding box center [273, 209] width 367 height 11
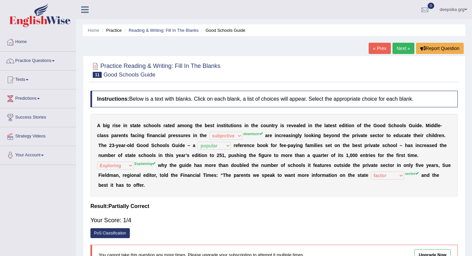
click at [404, 48] on link "Next »" at bounding box center [403, 48] width 22 height 11
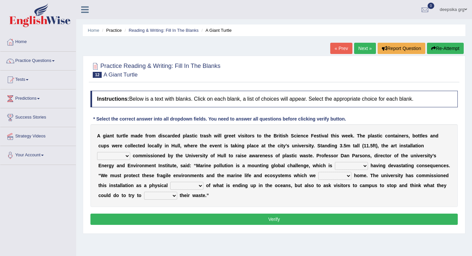
click at [128, 155] on select "was the when were" at bounding box center [113, 156] width 33 height 8
click at [97, 152] on select "was the when were" at bounding box center [113, 156] width 33 height 8
click at [129, 154] on select "was the when were" at bounding box center [113, 156] width 33 height 8
click at [118, 154] on select "was the when were" at bounding box center [113, 156] width 33 height 8
select select "was"
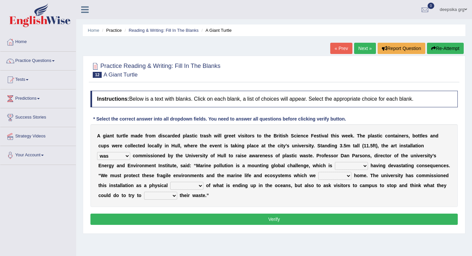
click at [97, 152] on select "was the when were" at bounding box center [113, 156] width 33 height 8
click at [352, 165] on select "ready already steady eveready" at bounding box center [351, 166] width 33 height 8
select select "already"
click at [335, 162] on select "ready already steady eveready" at bounding box center [351, 166] width 33 height 8
click at [353, 173] on b at bounding box center [352, 175] width 3 height 5
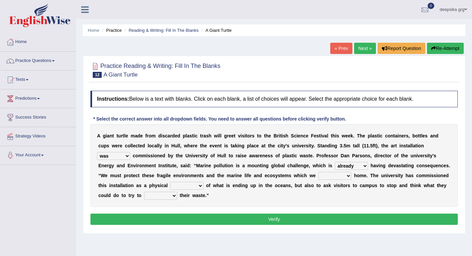
click at [348, 174] on select "get stay pay call" at bounding box center [334, 176] width 33 height 8
select select "stay"
click at [318, 172] on select "get stay pay call" at bounding box center [334, 176] width 33 height 8
click at [188, 185] on select "slider reminder divider grinder" at bounding box center [186, 186] width 33 height 8
select select "reminder"
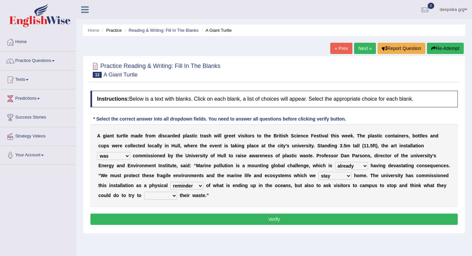
click at [170, 182] on select "slider reminder divider grinder" at bounding box center [186, 186] width 33 height 8
click at [162, 193] on select "allure suit route reduce" at bounding box center [160, 196] width 33 height 8
select select "reduce"
click at [144, 192] on select "allure suit route reduce" at bounding box center [160, 196] width 33 height 8
click at [156, 217] on button "Verify" at bounding box center [273, 219] width 367 height 11
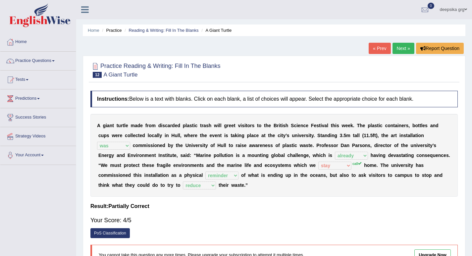
click at [405, 47] on link "Next »" at bounding box center [403, 48] width 22 height 11
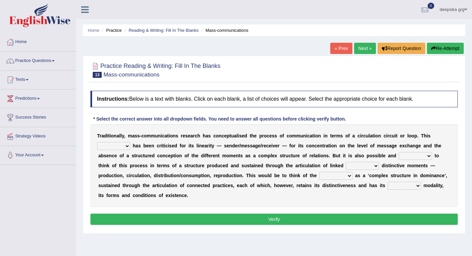
click at [119, 143] on select "odd added model creature" at bounding box center [113, 146] width 33 height 8
select select "model"
click at [97, 142] on select "odd added model creature" at bounding box center [113, 146] width 33 height 8
click at [432, 152] on div "T r a d i t i o n a l l y , m a s s - c o m m u n i c a t i o n s r e s e a r c…" at bounding box center [273, 165] width 367 height 83
click at [429, 153] on select "careful useful helpful hopeful" at bounding box center [415, 156] width 33 height 8
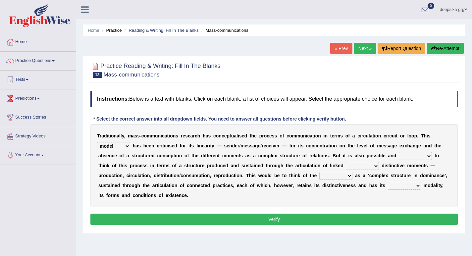
select select "helpful"
click at [399, 152] on select "careful useful helpful hopeful" at bounding box center [415, 156] width 33 height 8
click at [378, 168] on select "and but here more" at bounding box center [362, 166] width 33 height 8
click at [346, 162] on select "and but here more" at bounding box center [362, 166] width 33 height 8
click at [369, 166] on select "and but here more" at bounding box center [362, 166] width 33 height 8
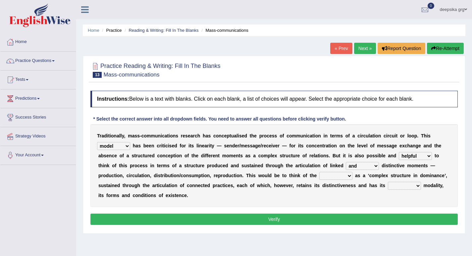
select select "more"
click at [346, 162] on select "and but here more" at bounding box center [362, 166] width 33 height 8
click at [337, 178] on select "process reccess access stress" at bounding box center [335, 176] width 33 height 8
select select "process"
click at [319, 172] on select "process reccess access stress" at bounding box center [335, 176] width 33 height 8
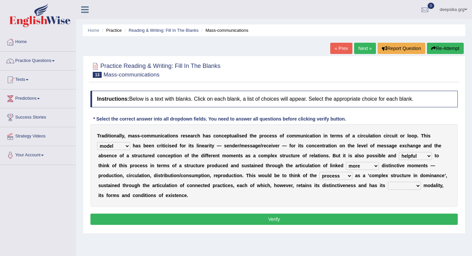
click at [411, 188] on select "real calm specific adheric" at bounding box center [404, 186] width 33 height 8
select select "specific"
click at [388, 182] on select "real calm specific adheric" at bounding box center [404, 186] width 33 height 8
click at [401, 220] on button "Verify" at bounding box center [273, 219] width 367 height 11
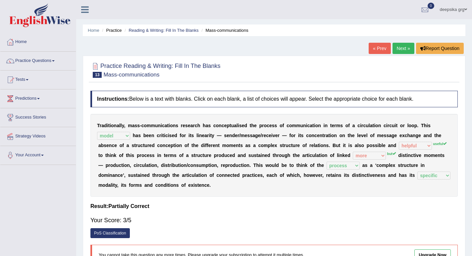
click at [382, 150] on div "T r a d i t i o n a l l y , m a s s - c o m m u n i c a t i o n s r e s e a r c…" at bounding box center [273, 155] width 367 height 83
